Goal: Navigation & Orientation: Find specific page/section

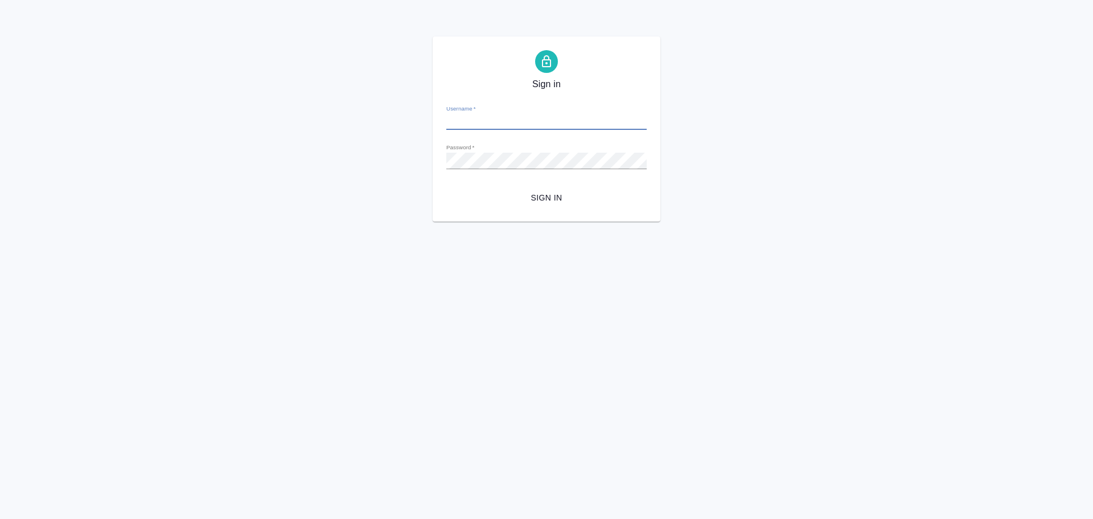
type input "[PERSON_NAME][EMAIL_ADDRESS][DOMAIN_NAME]"
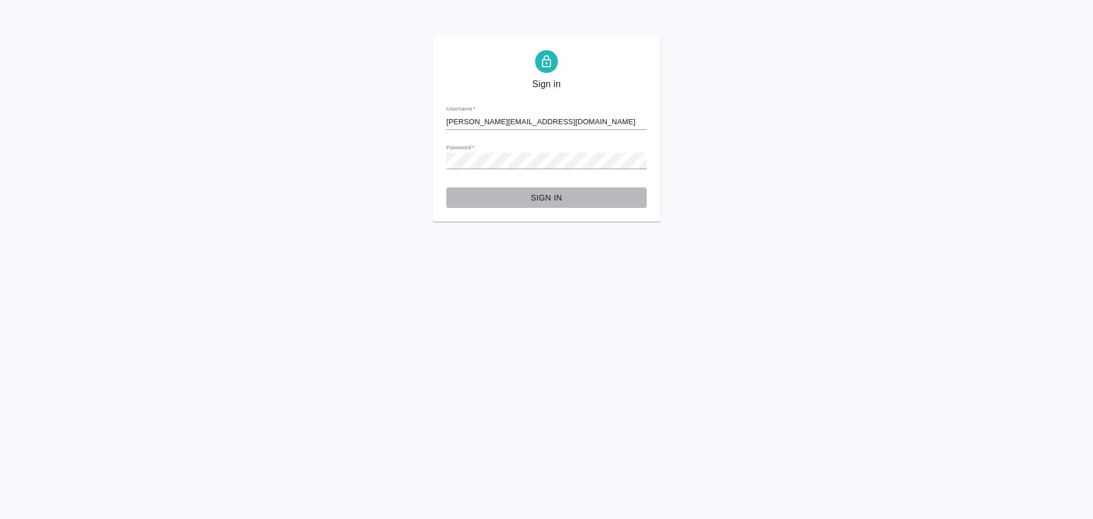
click at [549, 201] on span "Sign in" at bounding box center [546, 198] width 182 height 14
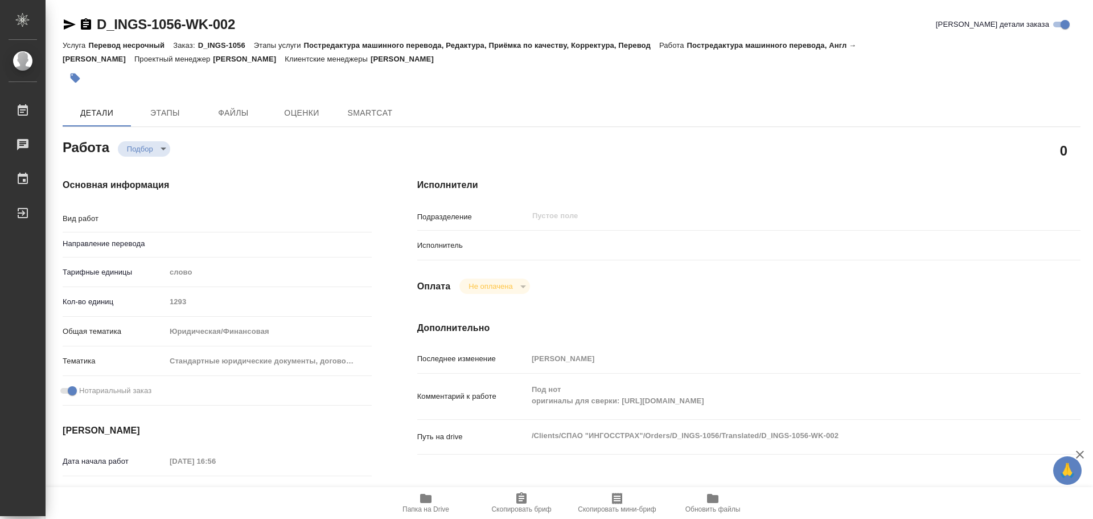
type textarea "x"
type textarea "Постредактура машинного перевода"
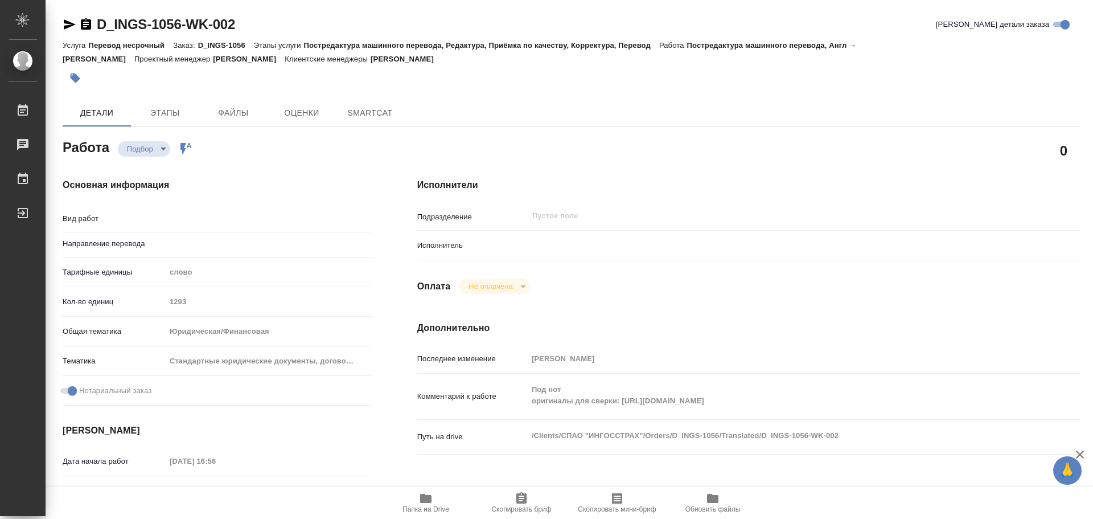
type textarea "x"
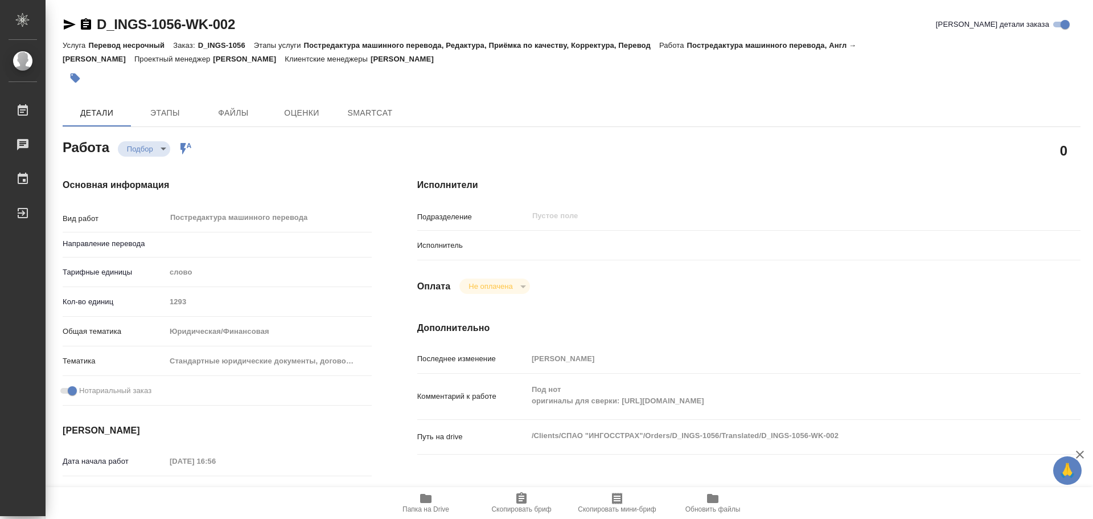
type textarea "x"
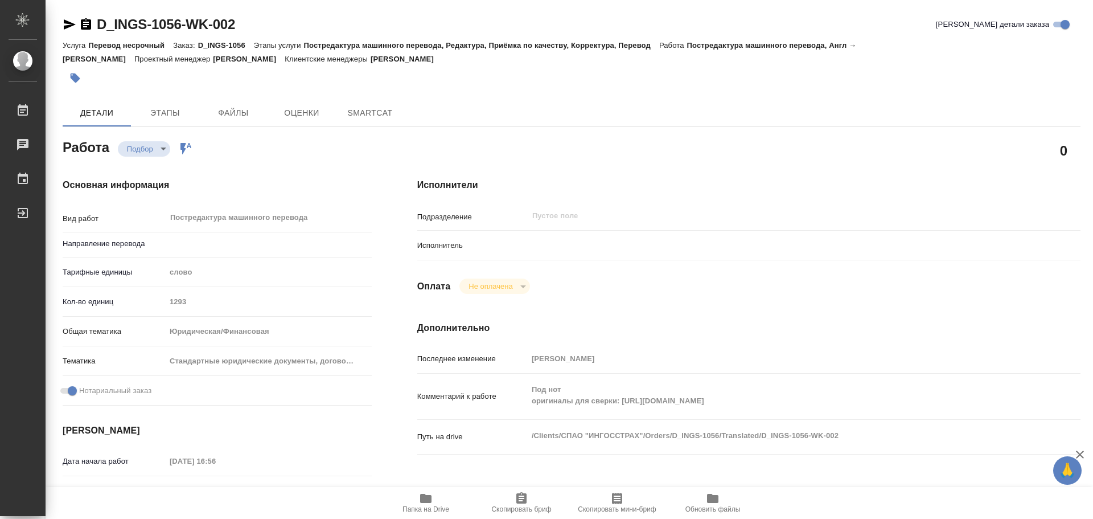
type textarea "x"
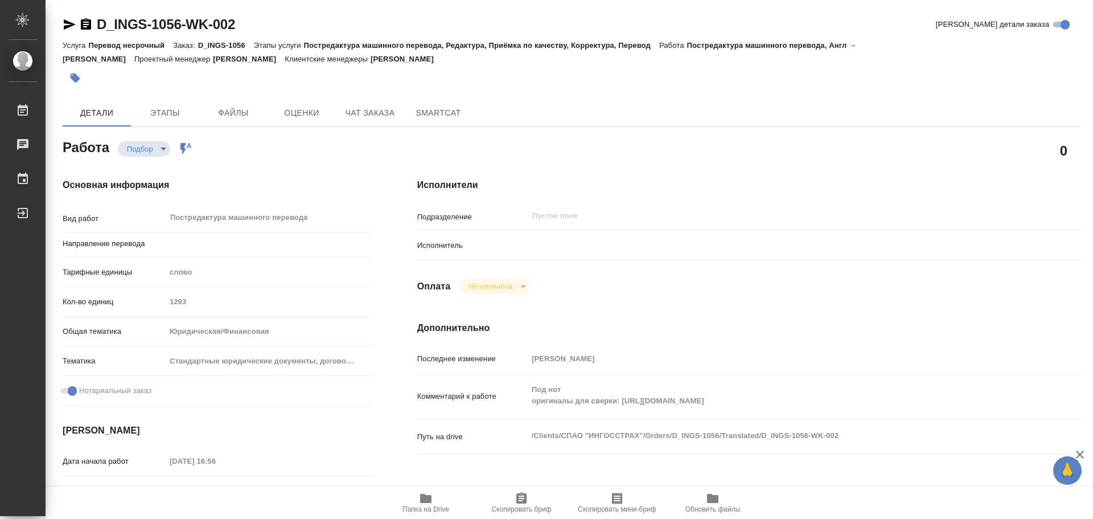
type textarea "x"
type input "англ-рус"
type textarea "x"
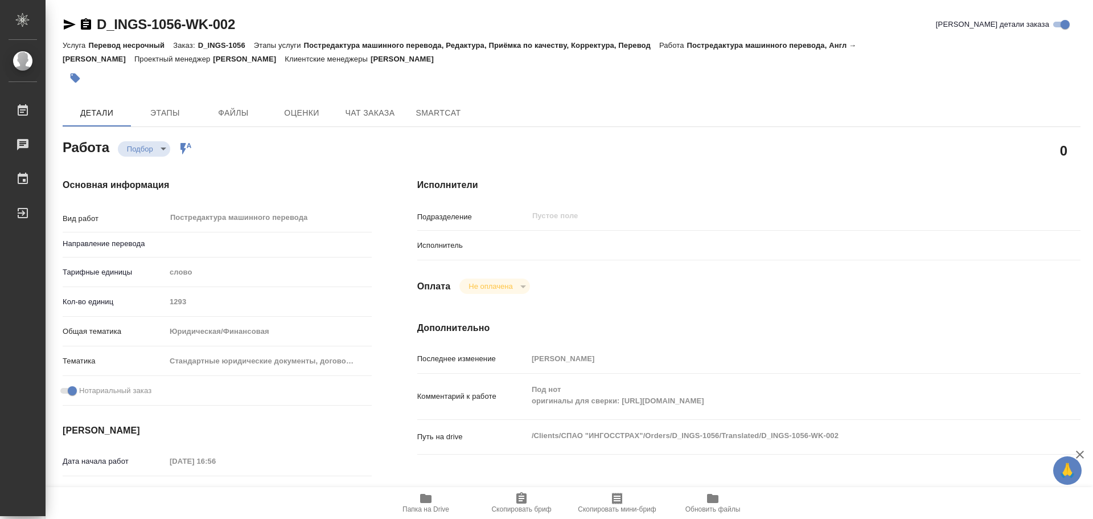
type textarea "x"
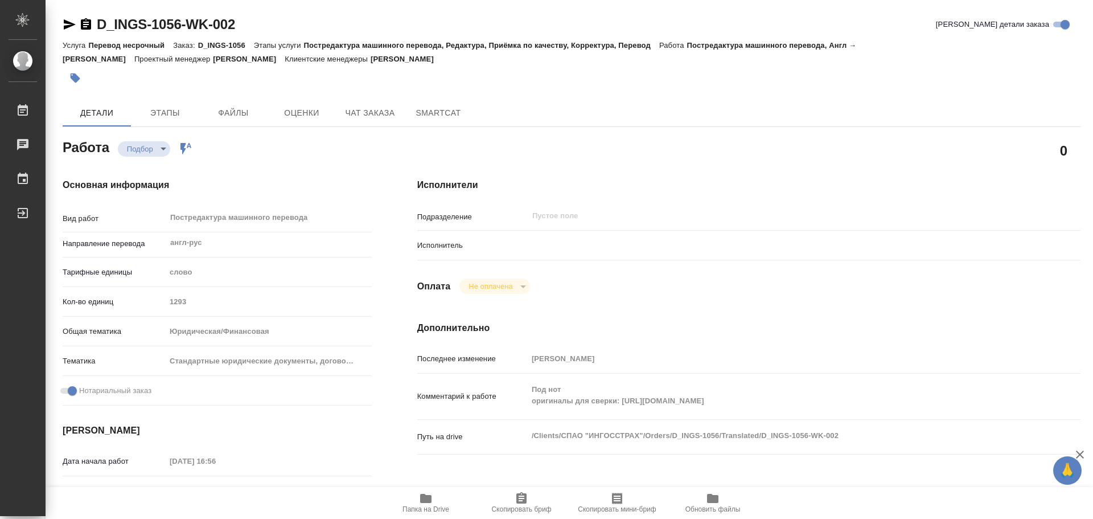
type textarea "x"
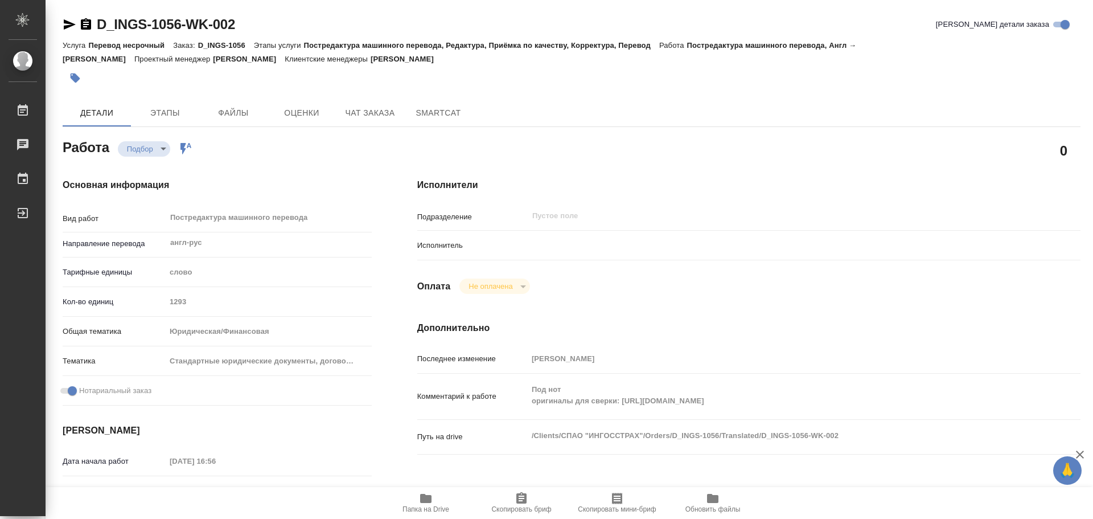
type textarea "x"
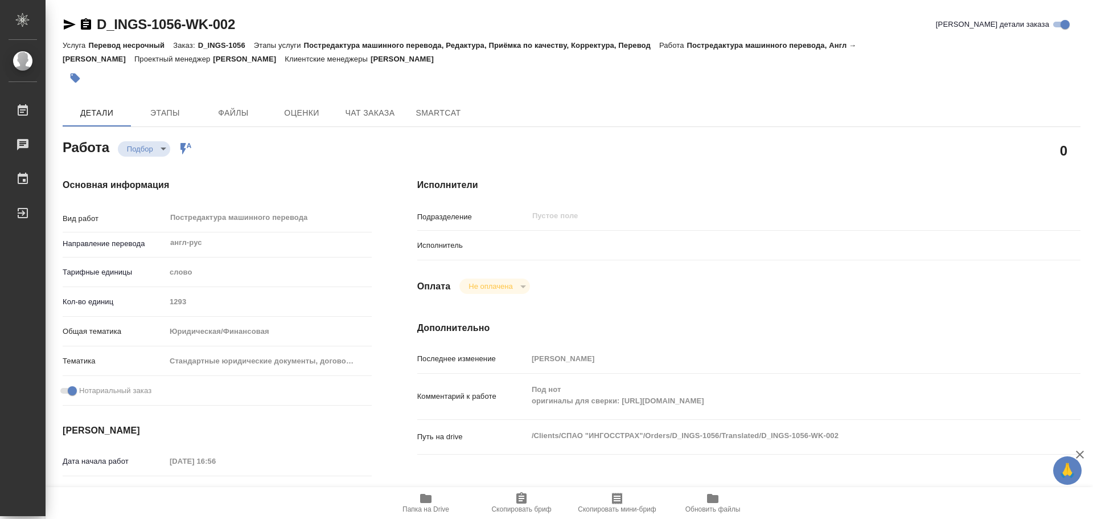
type textarea "x"
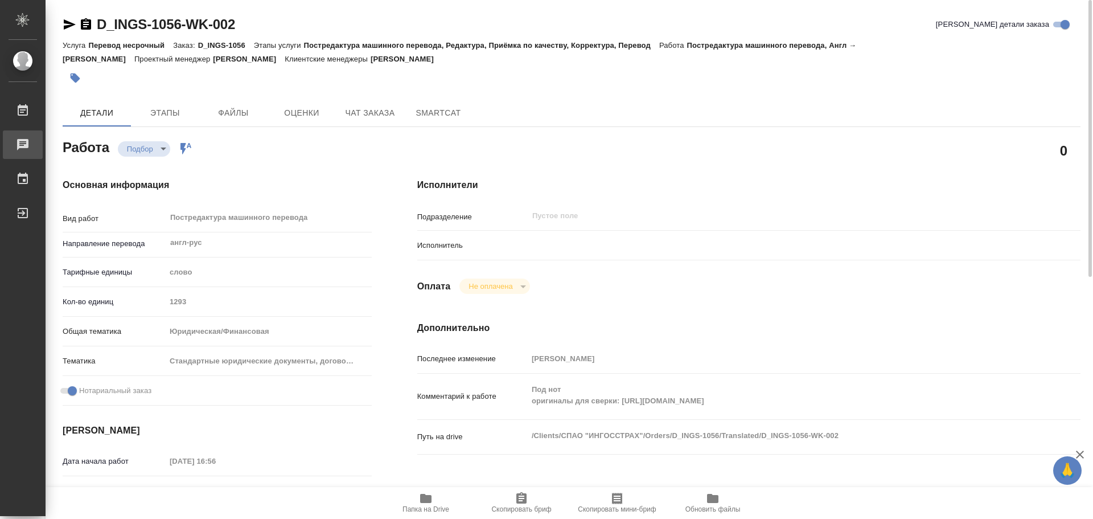
type textarea "x"
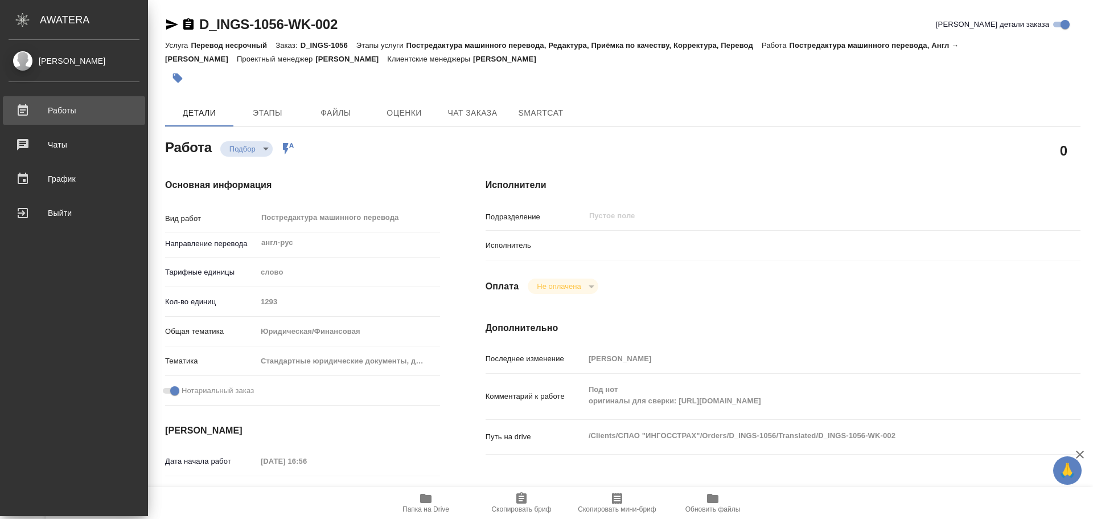
type textarea "x"
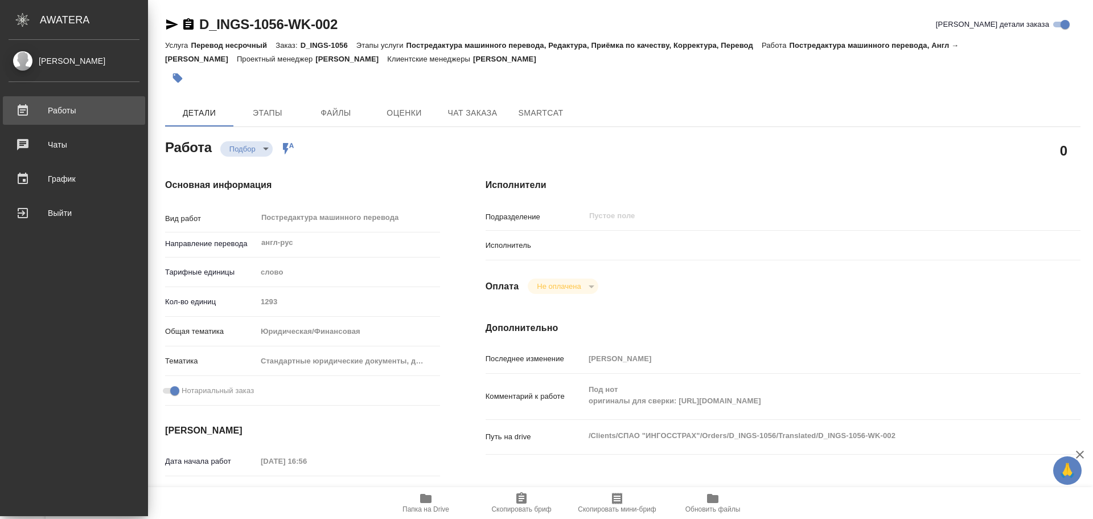
click at [23, 99] on link "Работы" at bounding box center [74, 110] width 142 height 28
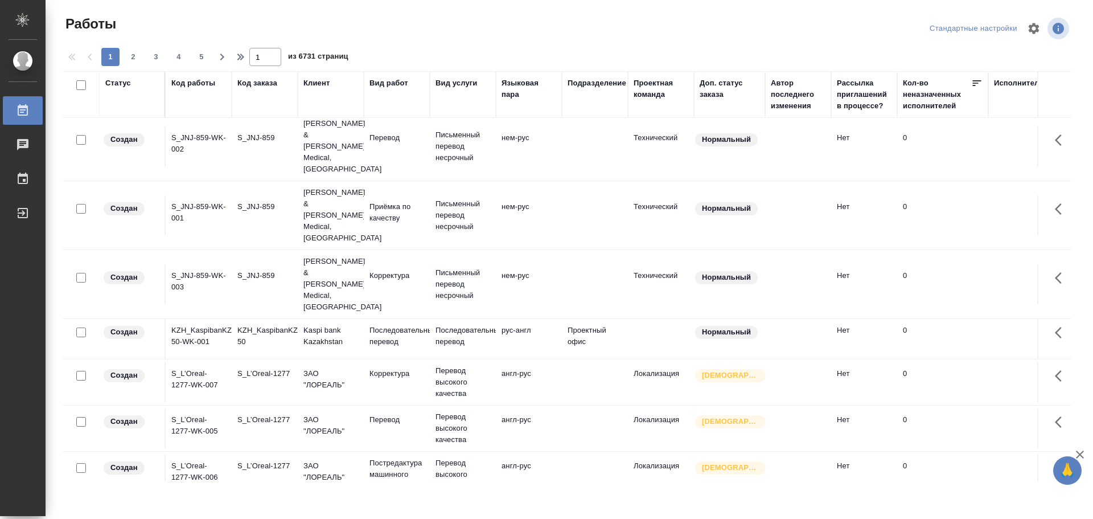
scroll to position [816, 0]
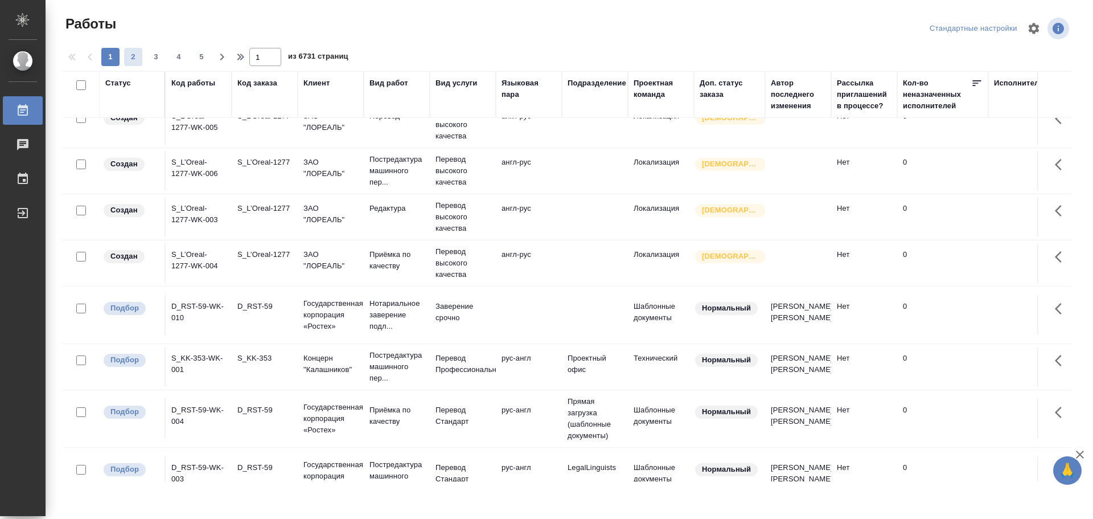
click at [125, 50] on button "2" at bounding box center [133, 57] width 18 height 18
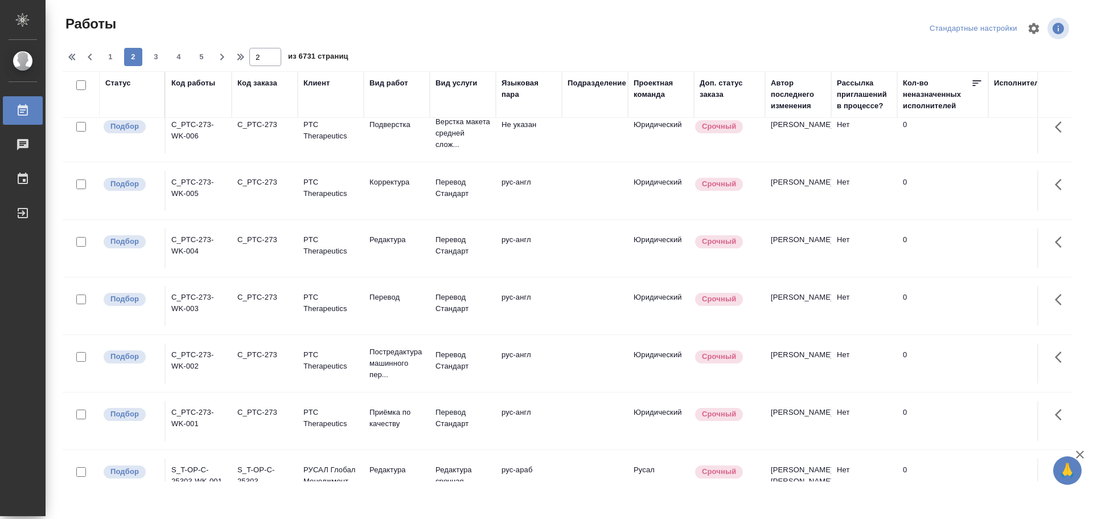
scroll to position [907, 0]
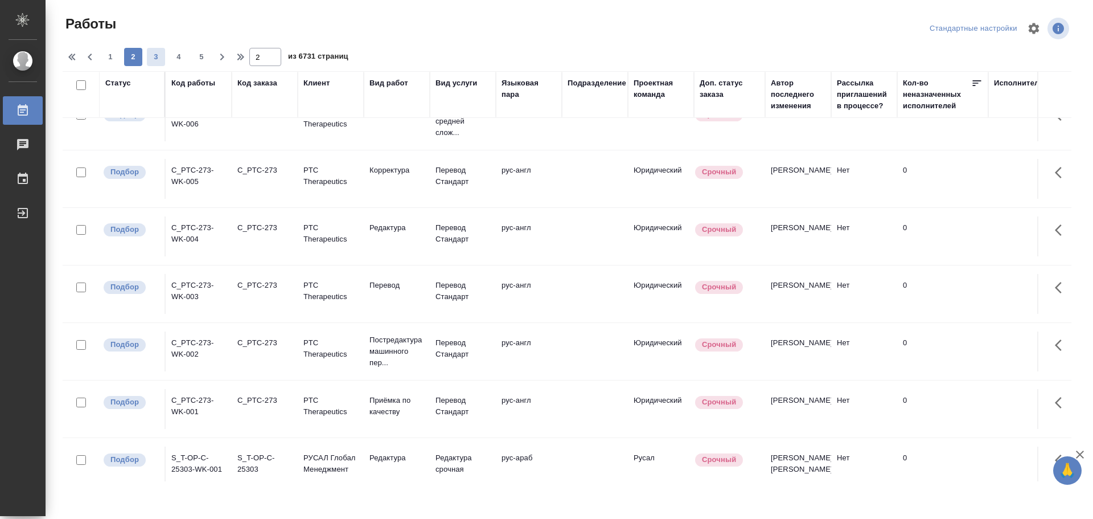
click at [159, 55] on span "3" at bounding box center [156, 56] width 18 height 11
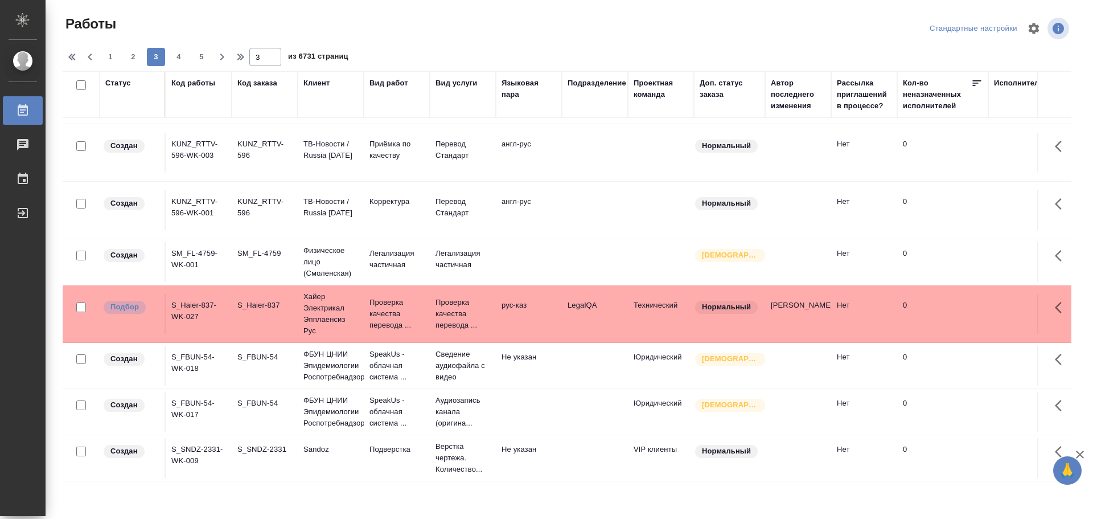
scroll to position [989, 0]
click at [175, 54] on span "4" at bounding box center [179, 56] width 18 height 11
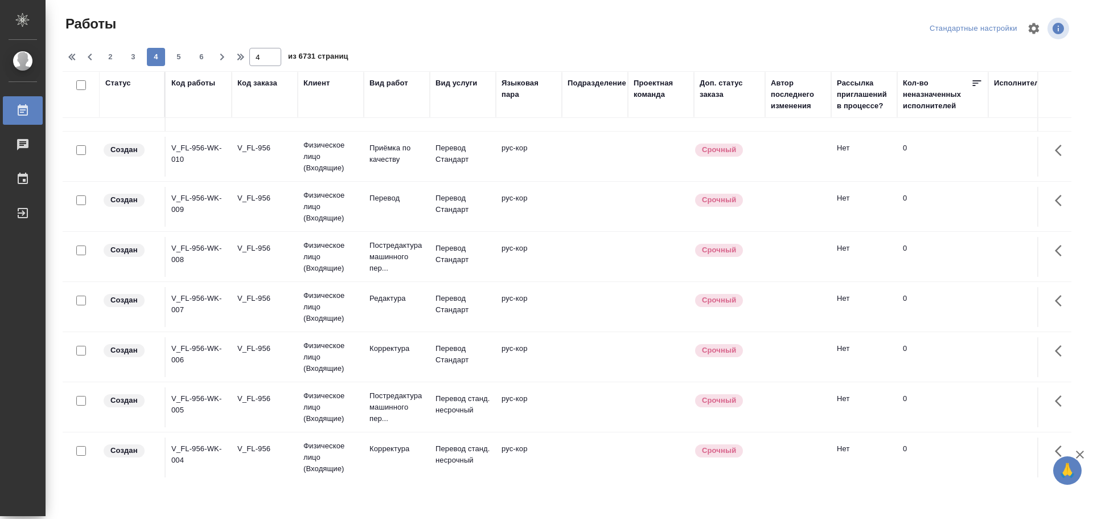
scroll to position [867, 0]
click at [184, 57] on span "5" at bounding box center [179, 56] width 18 height 11
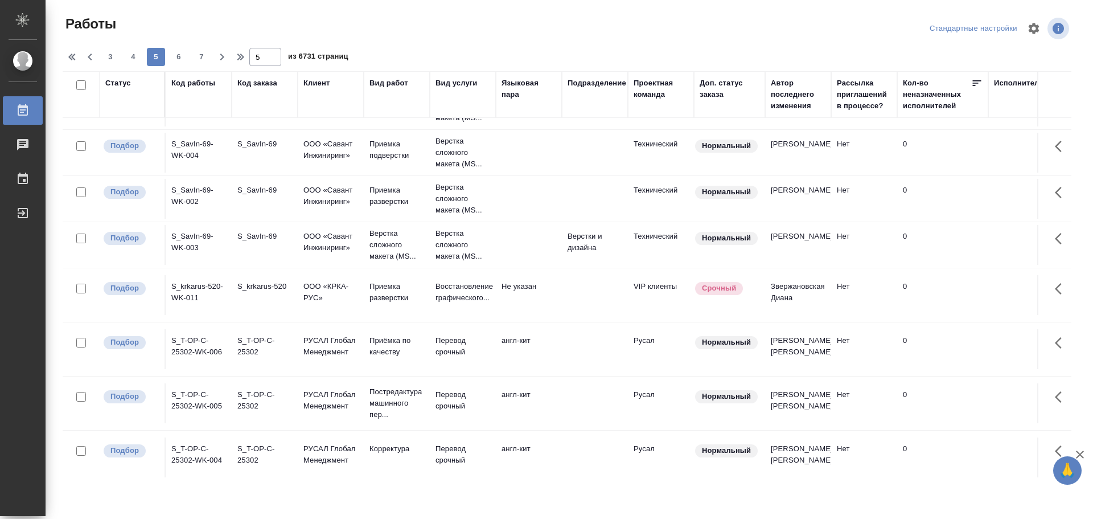
scroll to position [859, 0]
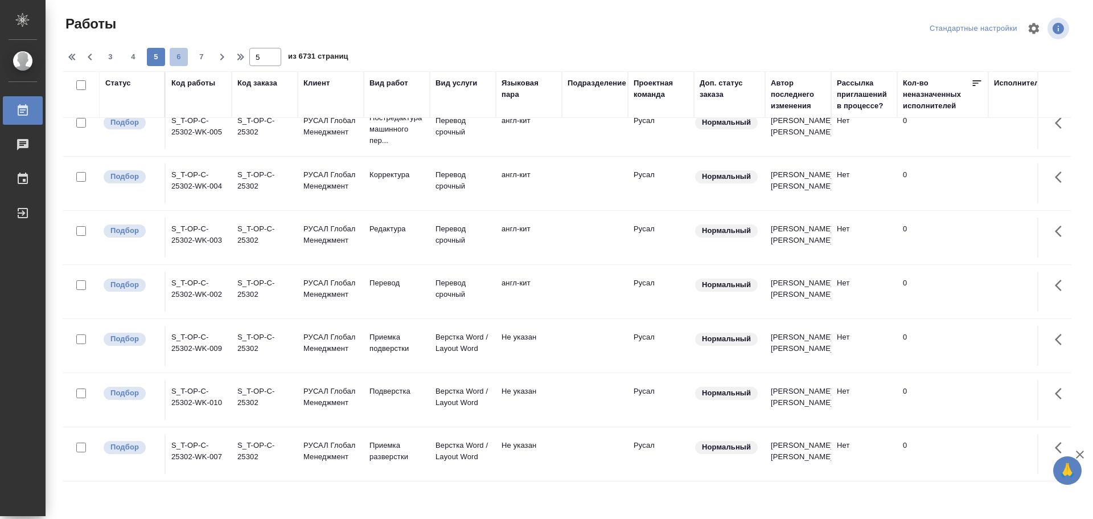
click at [180, 59] on span "6" at bounding box center [179, 56] width 18 height 11
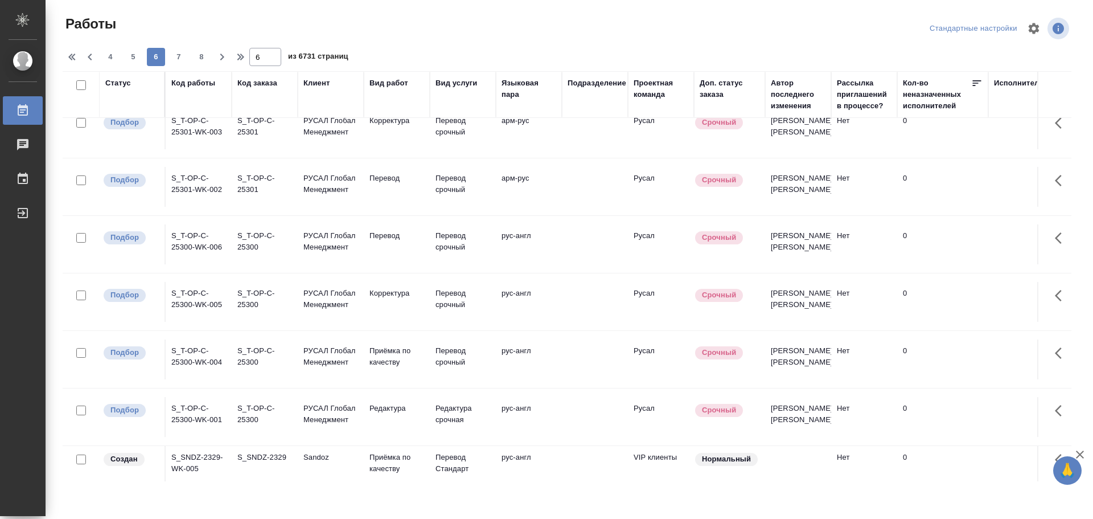
scroll to position [965, 0]
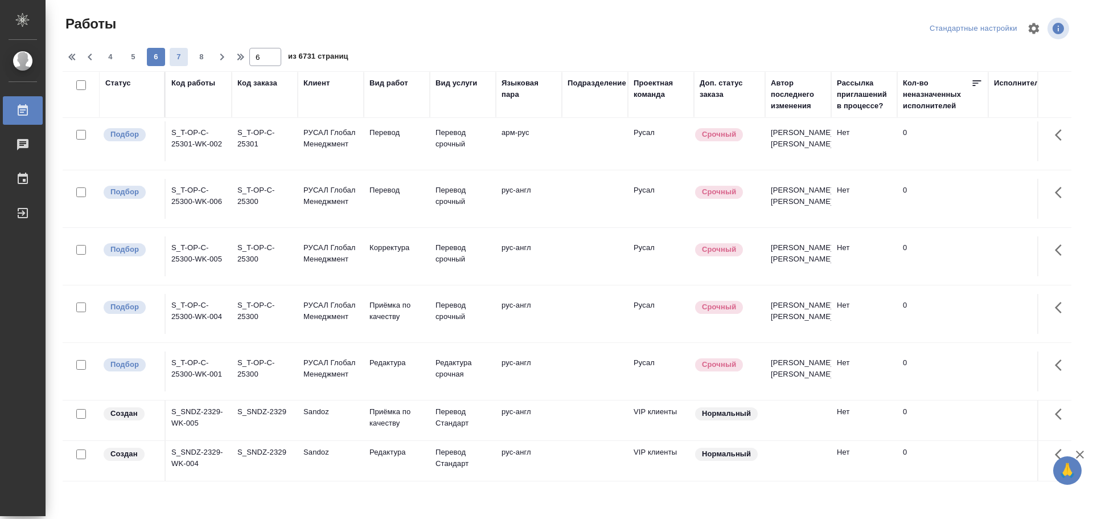
click at [171, 53] on span "7" at bounding box center [179, 56] width 18 height 11
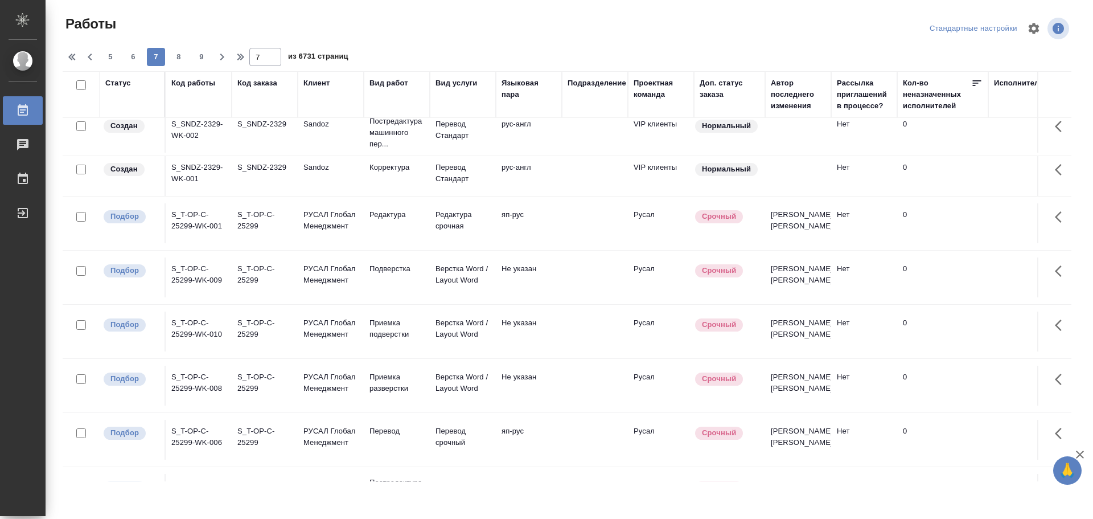
scroll to position [0, 0]
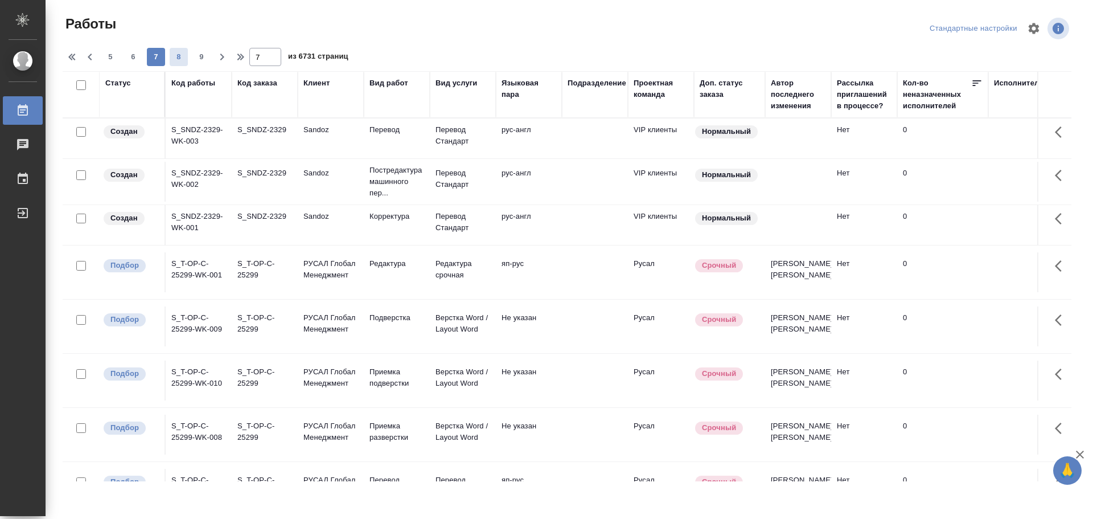
click at [176, 54] on span "8" at bounding box center [179, 56] width 18 height 11
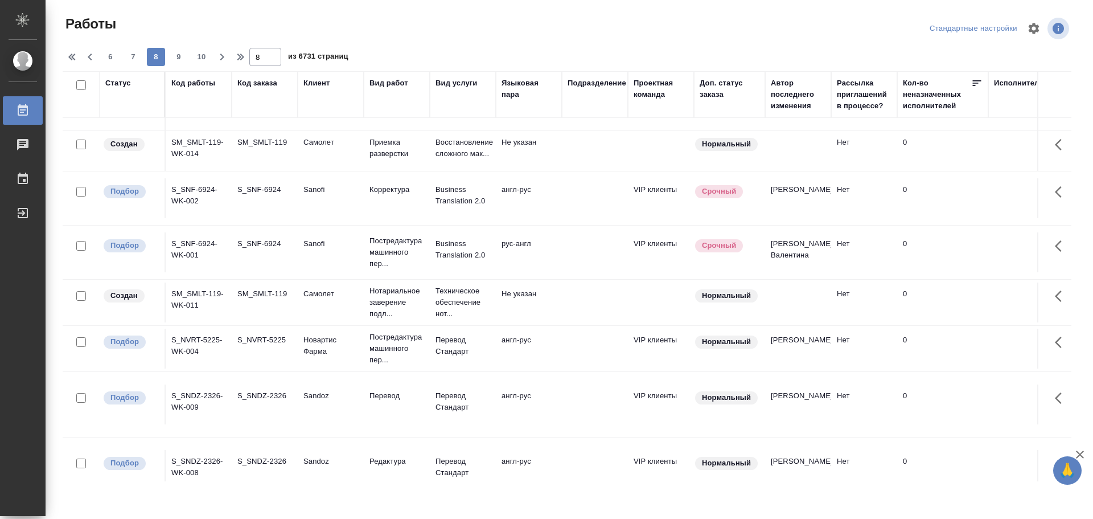
scroll to position [569, 0]
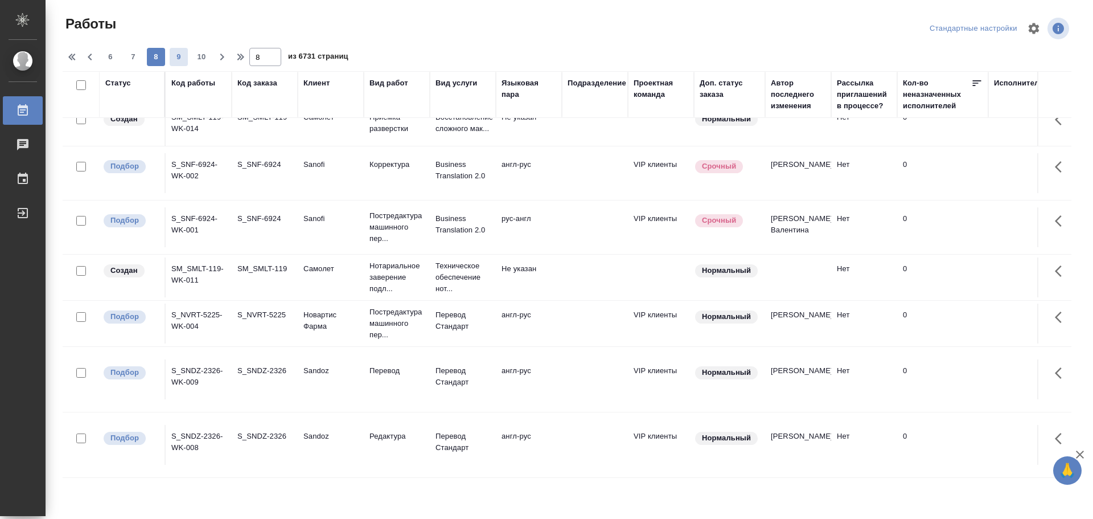
click at [180, 60] on span "9" at bounding box center [179, 56] width 18 height 11
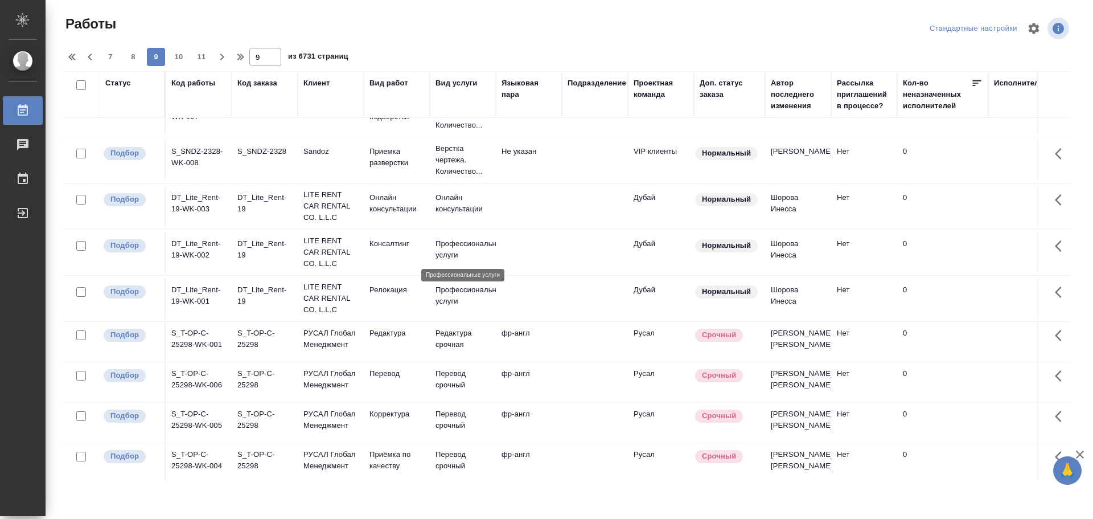
scroll to position [0, 0]
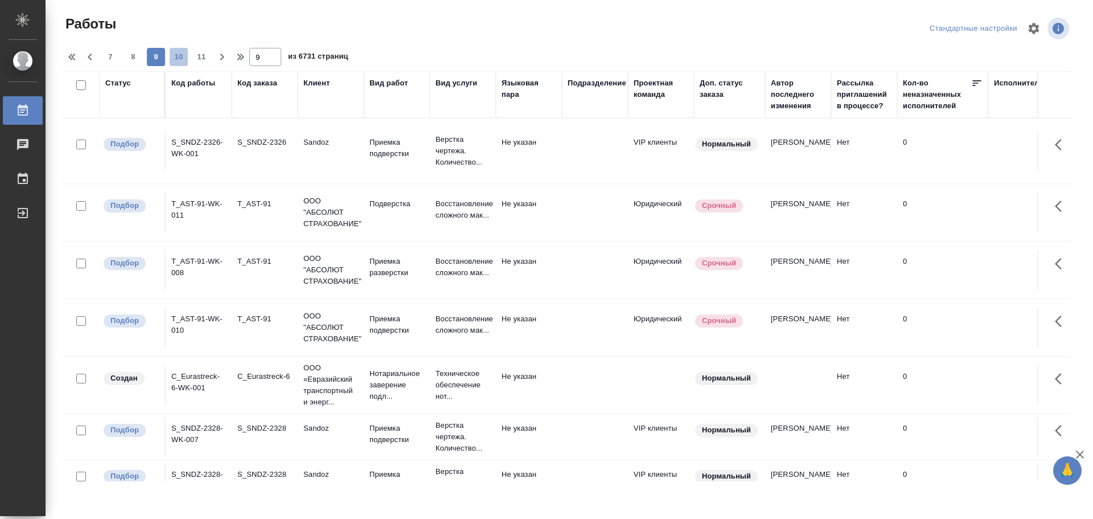
click at [175, 51] on button "10" at bounding box center [179, 57] width 18 height 18
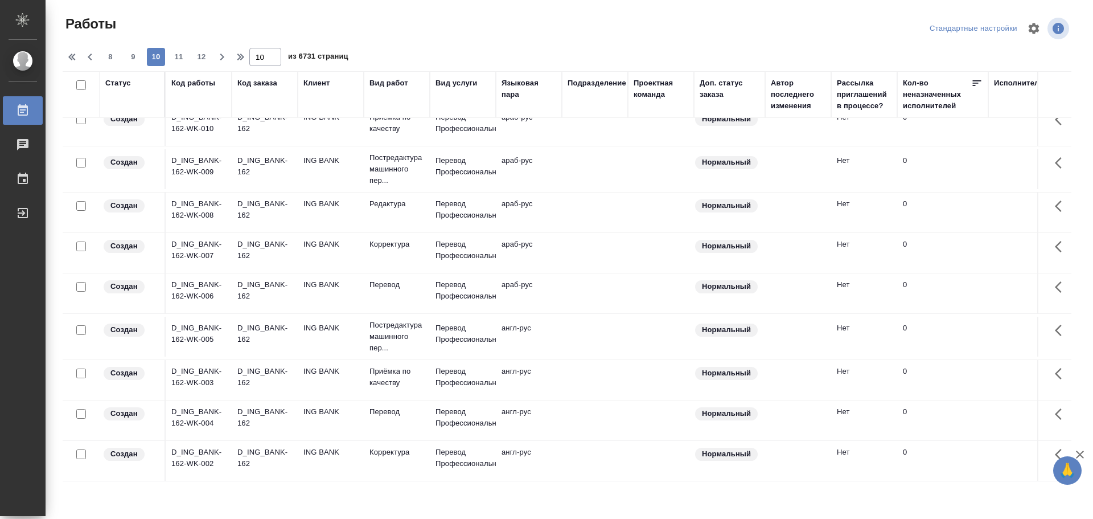
scroll to position [702, 0]
click at [172, 60] on span "11" at bounding box center [179, 56] width 18 height 11
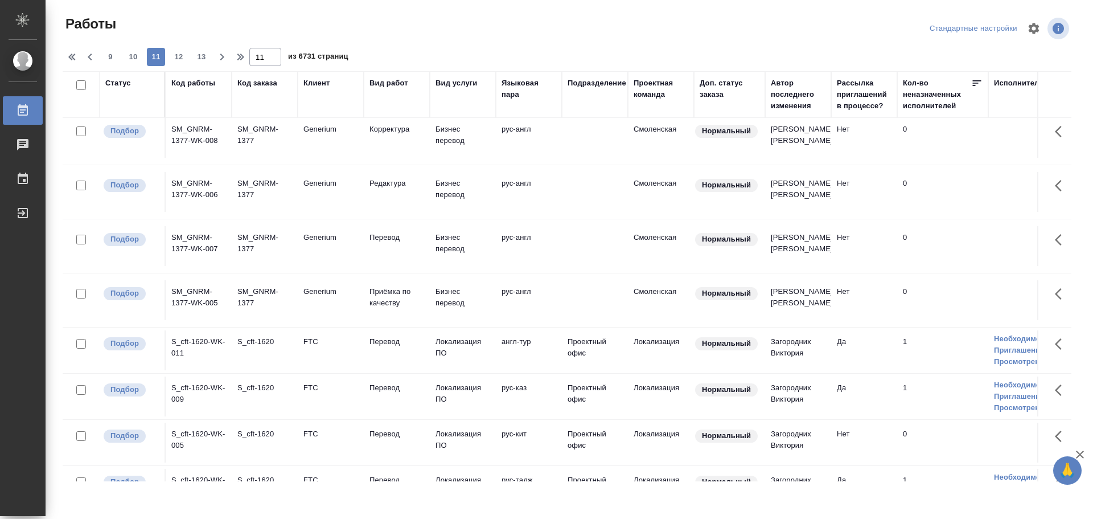
scroll to position [864, 0]
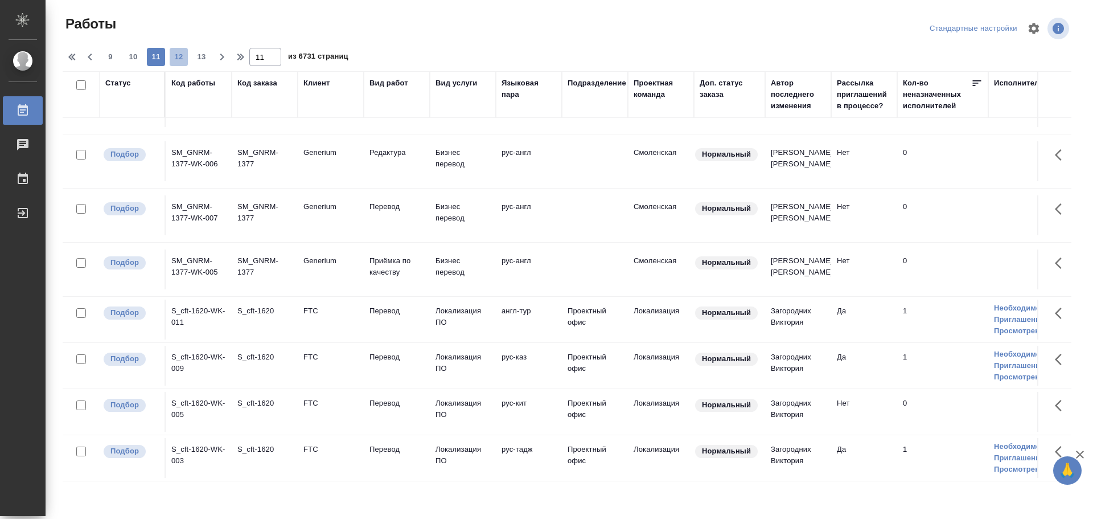
click at [186, 54] on span "12" at bounding box center [179, 56] width 18 height 11
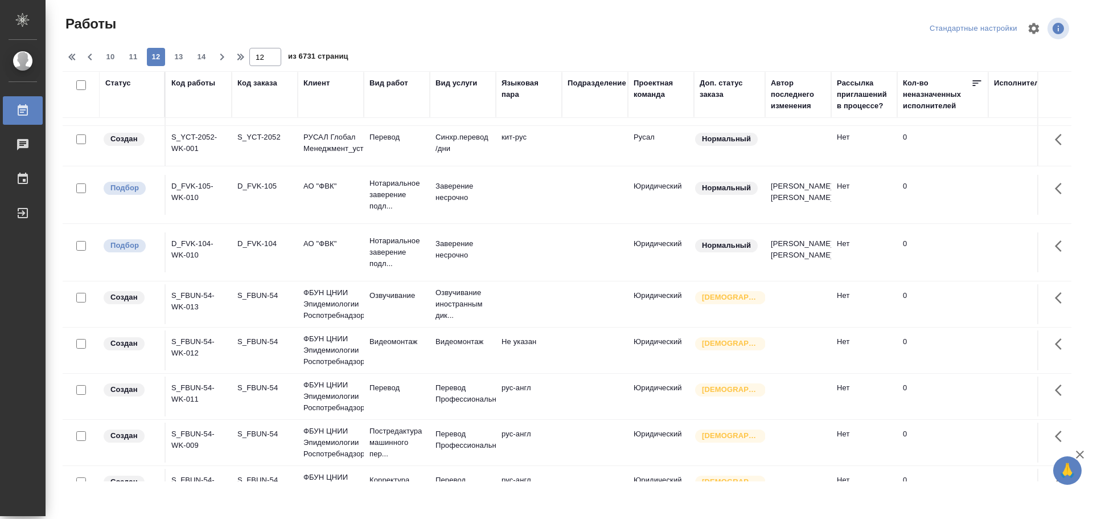
scroll to position [833, 0]
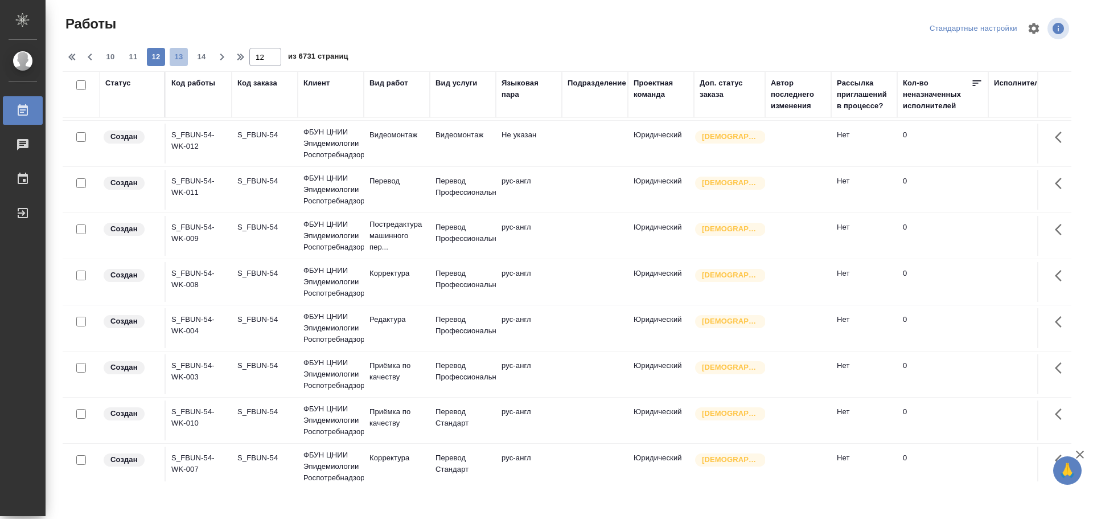
click at [171, 59] on span "13" at bounding box center [179, 56] width 18 height 11
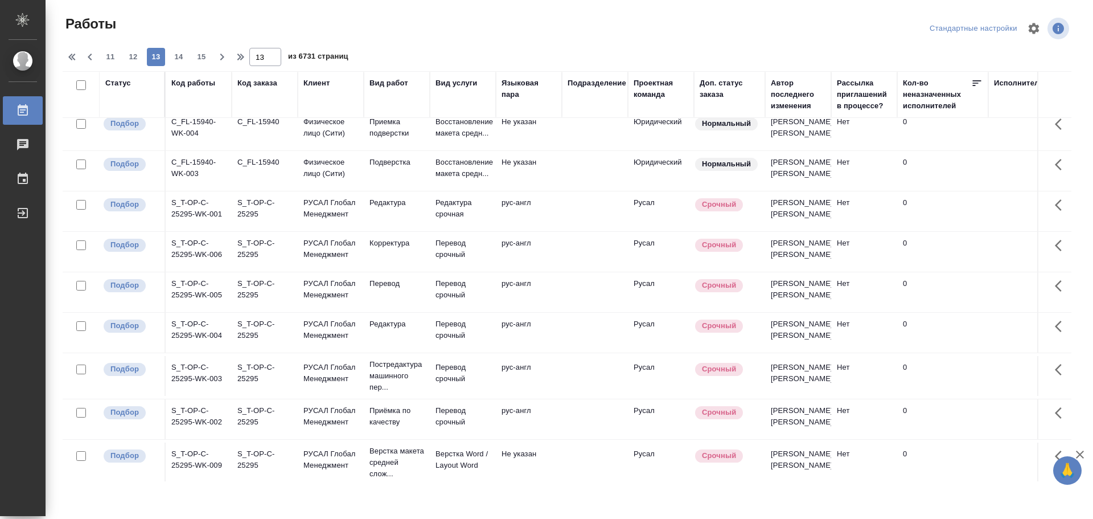
scroll to position [743, 0]
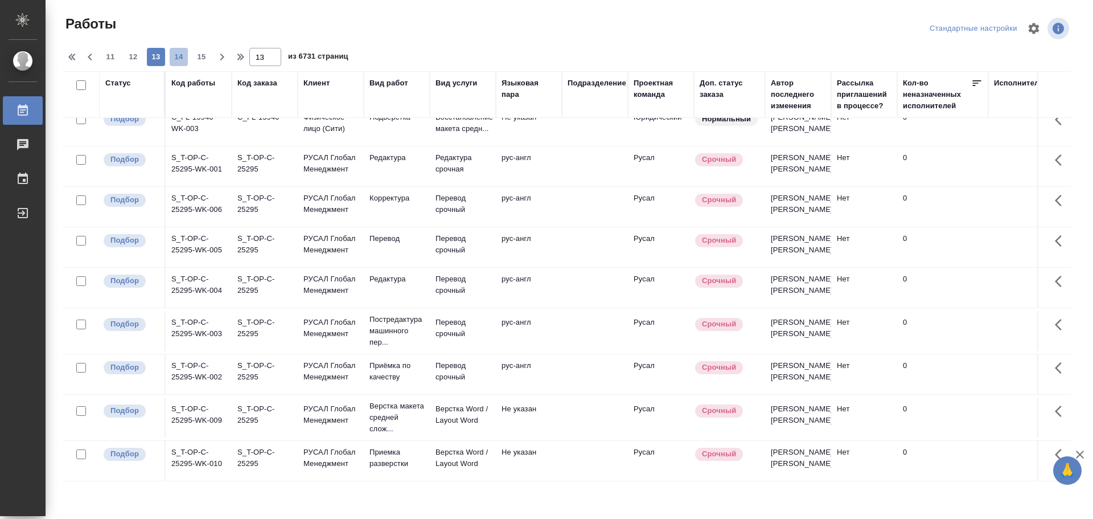
click at [180, 52] on span "14" at bounding box center [179, 56] width 18 height 11
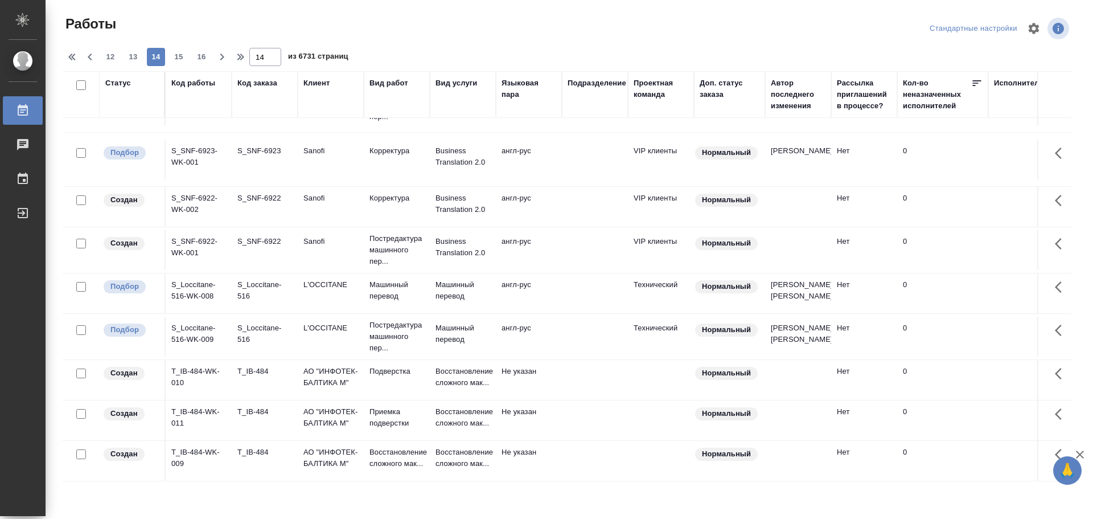
scroll to position [758, 0]
click at [186, 57] on span "15" at bounding box center [179, 56] width 18 height 11
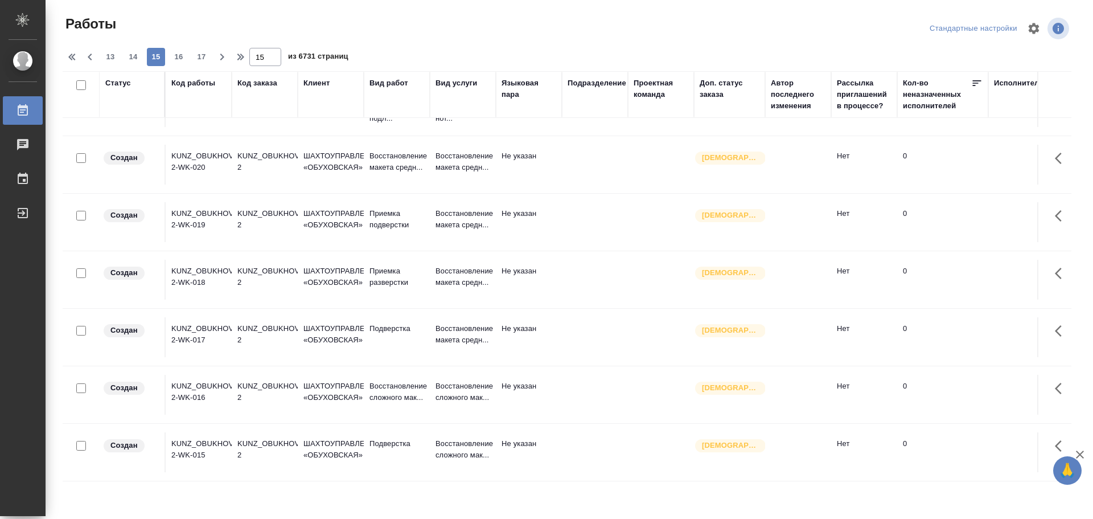
scroll to position [867, 0]
click at [179, 53] on span "16" at bounding box center [179, 56] width 18 height 11
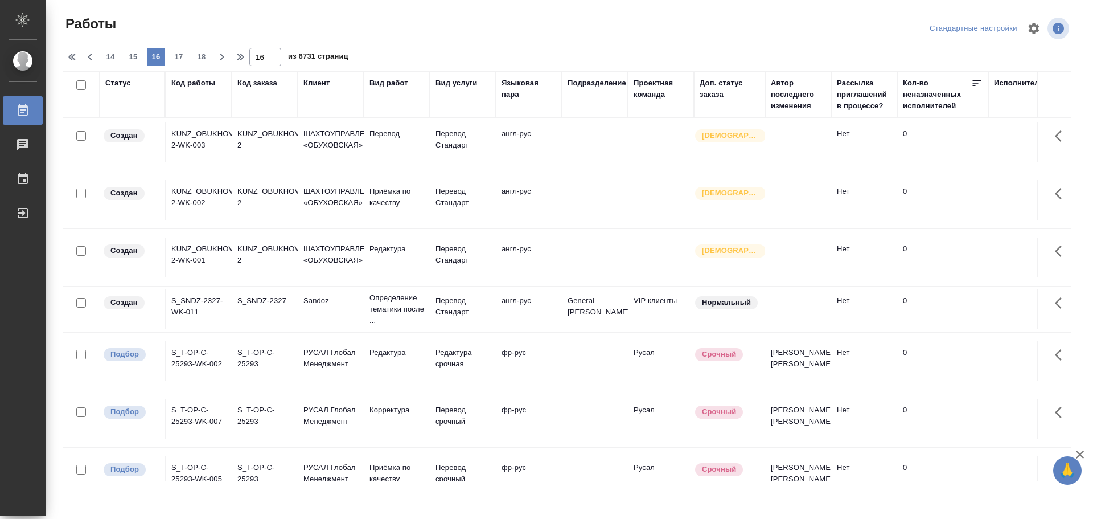
scroll to position [1072, 0]
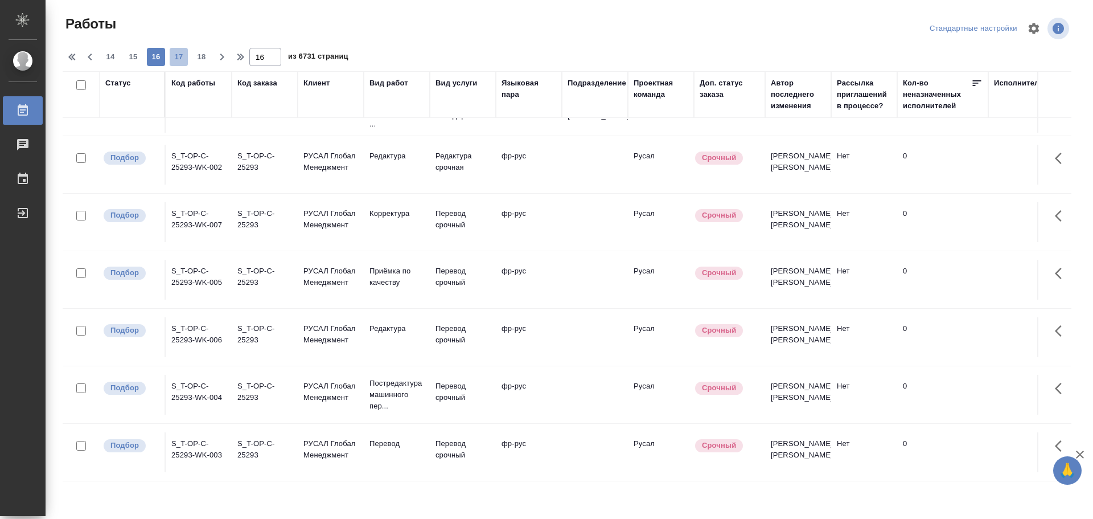
click at [177, 55] on span "17" at bounding box center [179, 56] width 18 height 11
click at [183, 60] on span "18" at bounding box center [179, 56] width 18 height 11
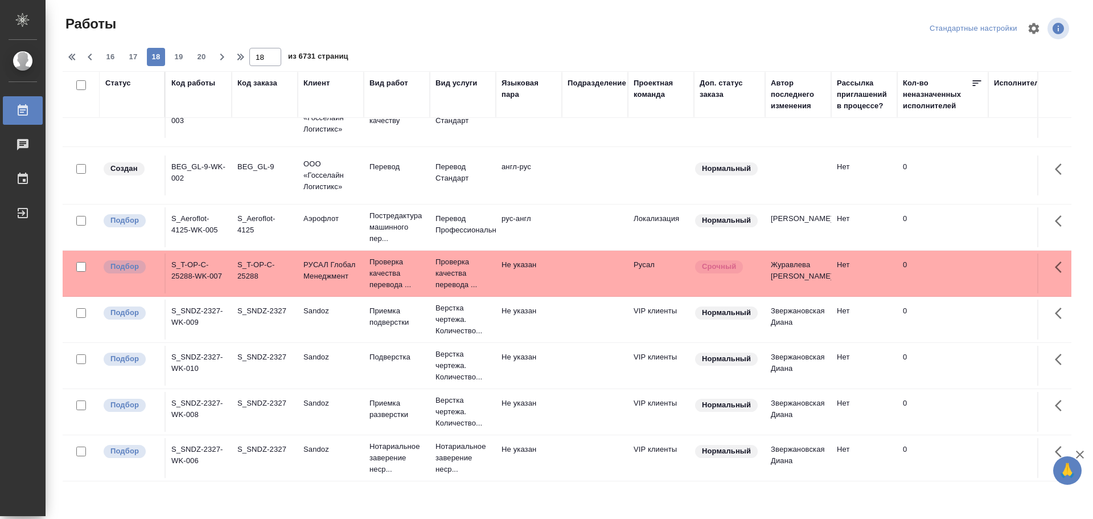
scroll to position [981, 0]
click at [186, 60] on span "19" at bounding box center [179, 56] width 18 height 11
type input "19"
